Goal: Information Seeking & Learning: Learn about a topic

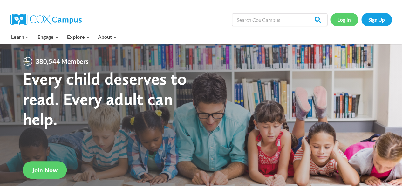
click at [344, 20] on link "Log In" at bounding box center [344, 19] width 28 height 13
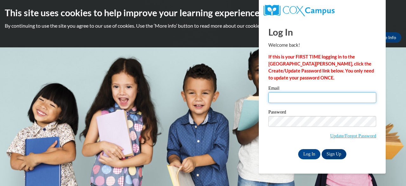
click at [299, 96] on input "Email" at bounding box center [323, 97] width 108 height 11
type input "[EMAIL_ADDRESS][DOMAIN_NAME]"
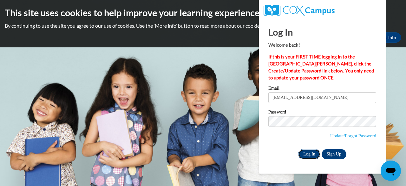
click at [315, 152] on input "Log In" at bounding box center [309, 154] width 22 height 10
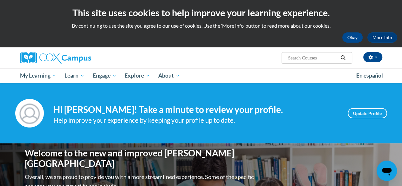
click at [296, 56] on input "Search..." at bounding box center [312, 58] width 51 height 8
type input "early literacy"
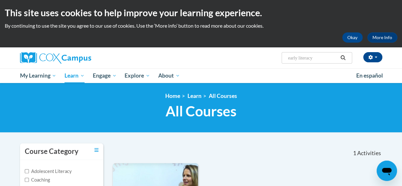
click at [299, 60] on input "early literacy" at bounding box center [312, 58] width 51 height 8
paste input "Early Literacy: Print Awareness, Phonological Awareness and Alphabet Knowledge …"
type input "Early Literacy: Print Awareness, Phonological Awareness and Alphabet Knowledge …"
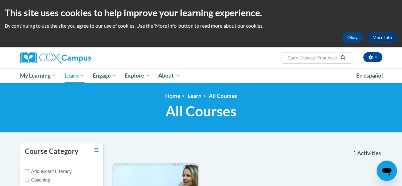
scroll to position [0, 135]
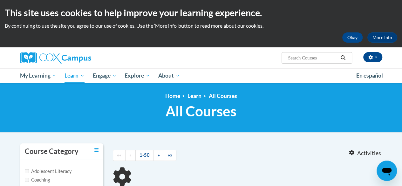
type input "Early Literacy: Print Awareness, Phonological Awareness and Alphabet Knowledge …"
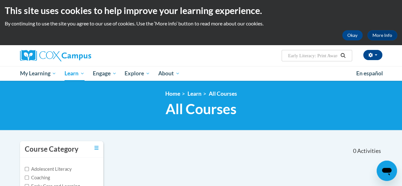
scroll to position [1, 0]
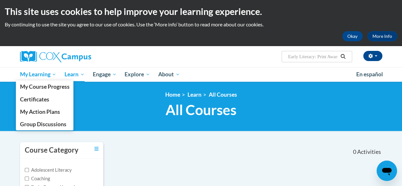
click at [41, 76] on span "My Learning" at bounding box center [38, 74] width 37 height 8
click at [49, 74] on span "My Learning" at bounding box center [38, 74] width 37 height 8
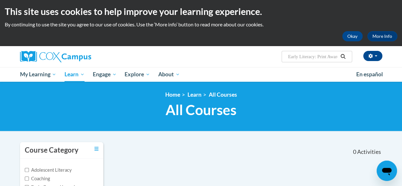
click at [329, 59] on input "Early Literacy: Print Awareness, Phonological Awareness and Alphabet Knowledge …" at bounding box center [312, 57] width 51 height 8
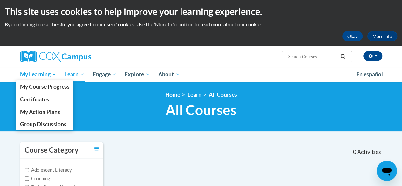
click at [40, 75] on span "My Learning" at bounding box center [38, 74] width 37 height 8
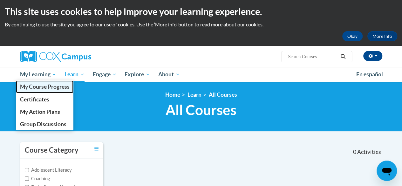
click at [38, 85] on span "My Course Progress" at bounding box center [45, 86] width 50 height 7
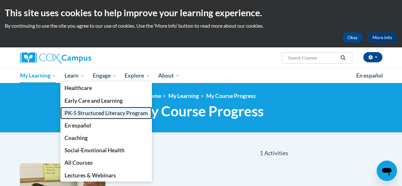
click at [79, 113] on span "PK-5 Structured Literacy Program" at bounding box center [105, 113] width 83 height 7
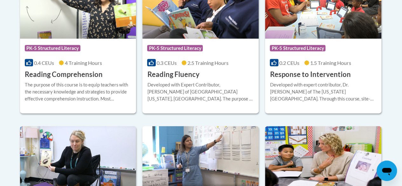
scroll to position [658, 0]
